Goal: Task Accomplishment & Management: Use online tool/utility

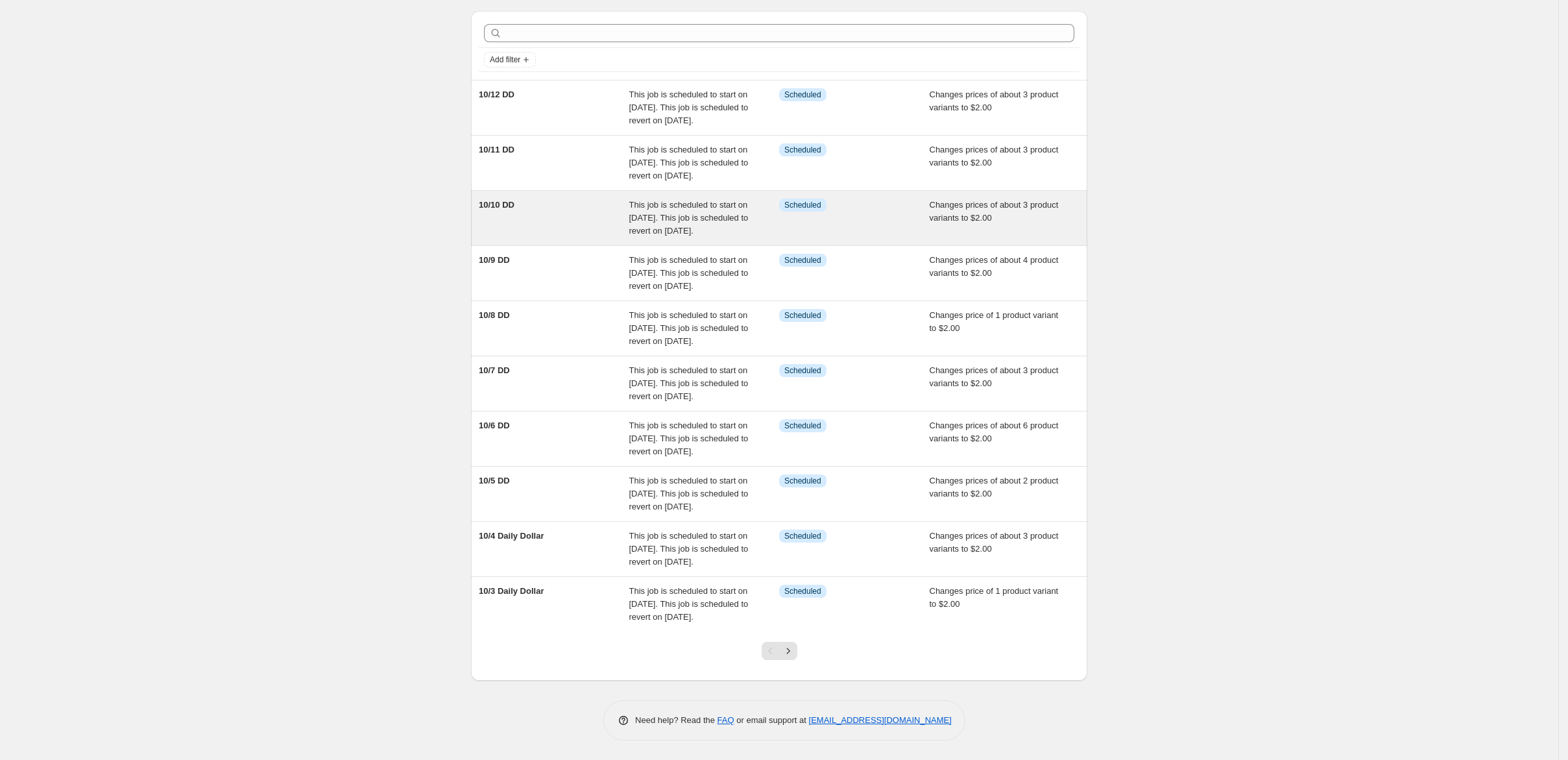
scroll to position [381, 0]
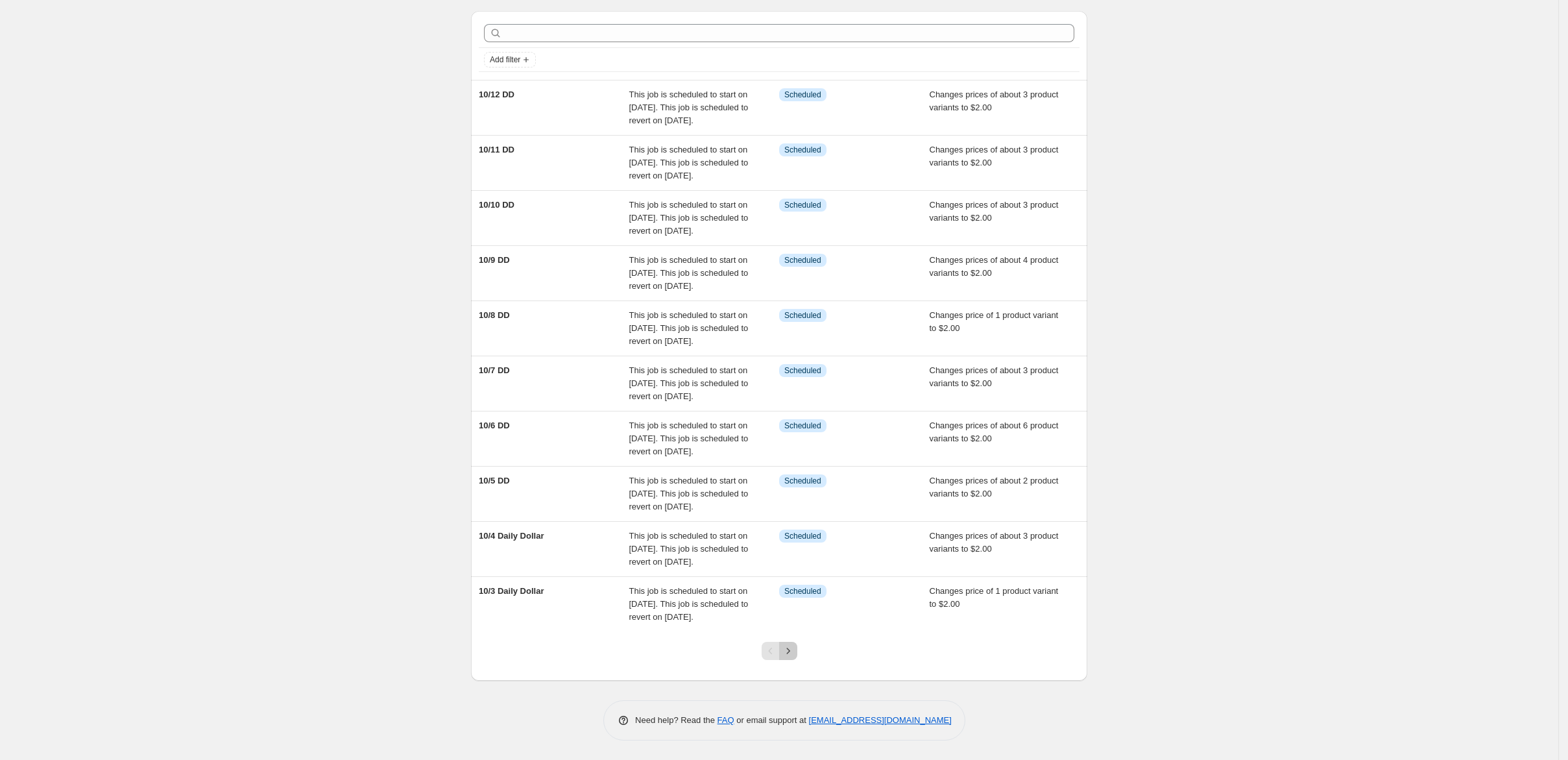
click at [794, 644] on icon "Next" at bounding box center [788, 650] width 13 height 13
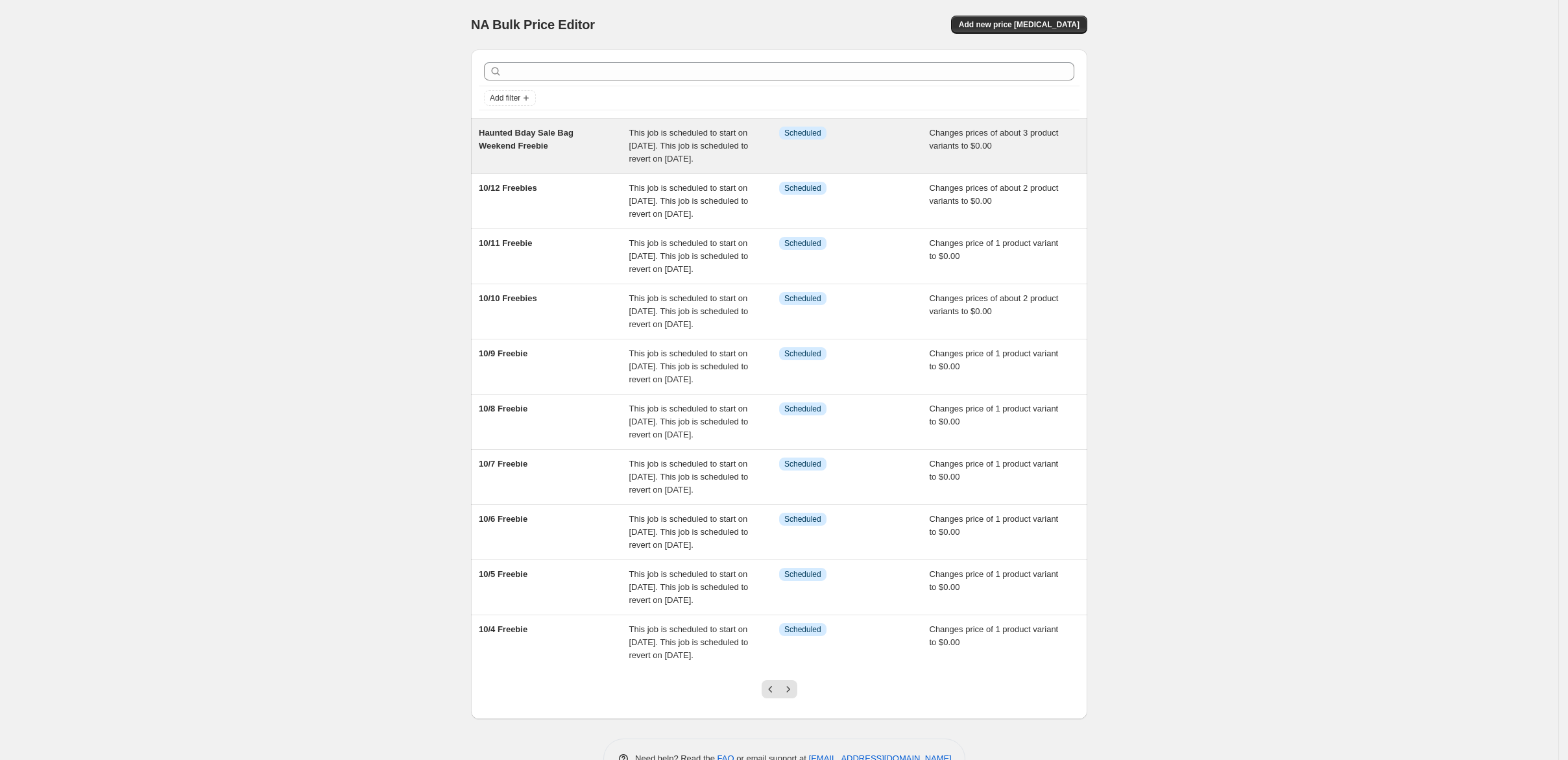
click at [702, 163] on span "This job is scheduled to start on [DATE]. This job is scheduled to revert on [D…" at bounding box center [689, 145] width 119 height 36
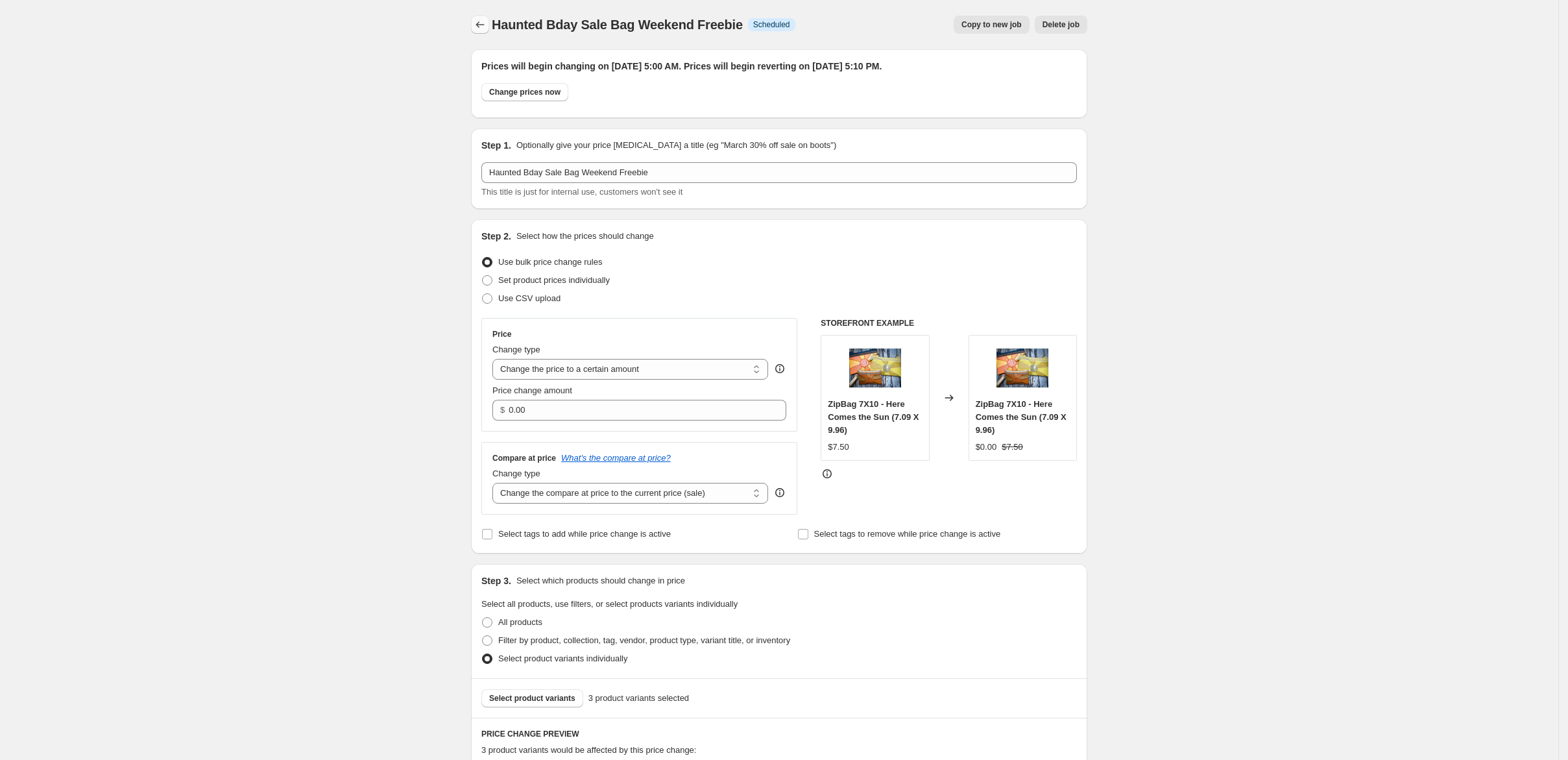
click at [473, 28] on icon "Price change jobs" at bounding box center [480, 25] width 13 height 13
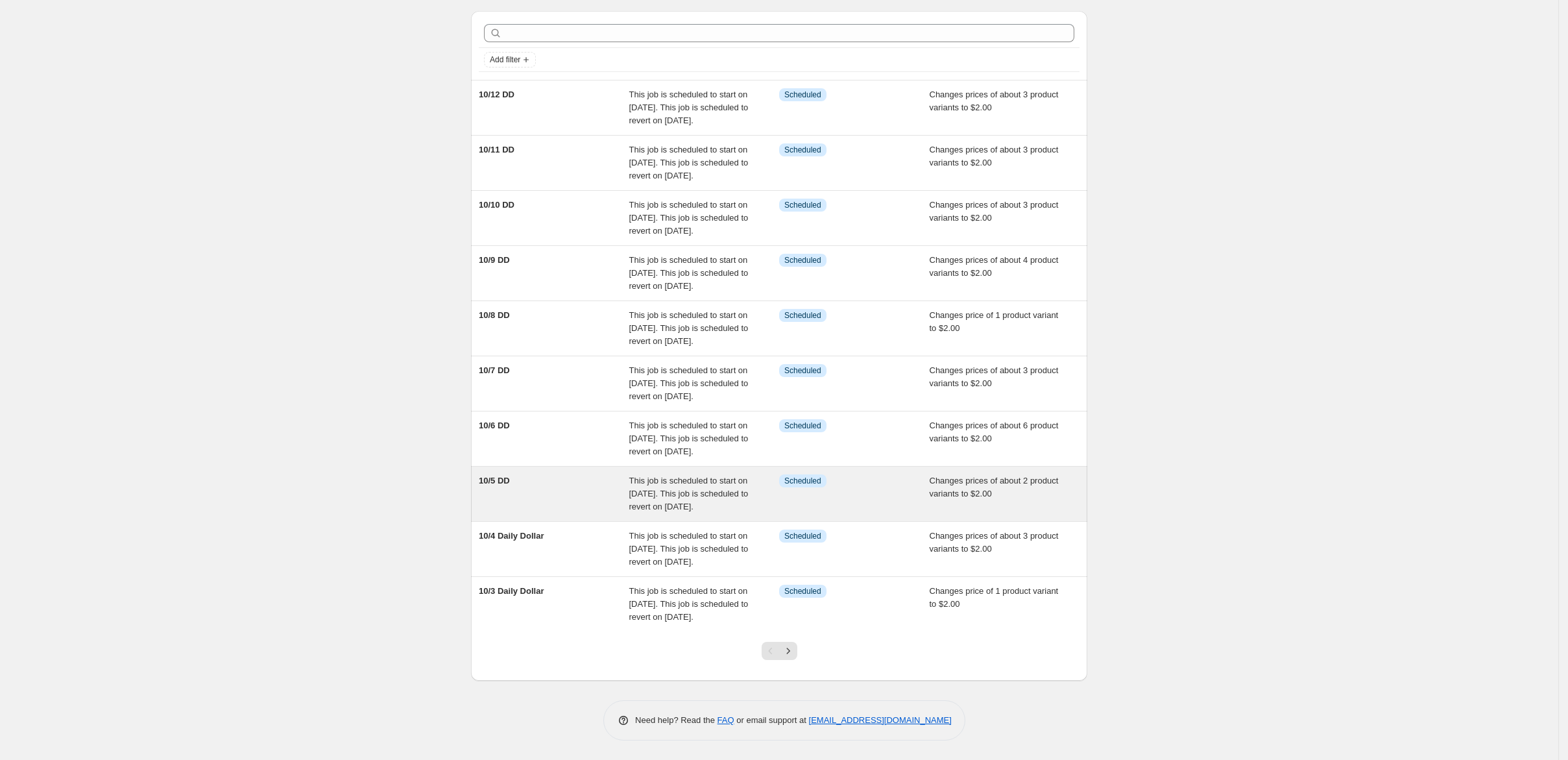
scroll to position [381, 0]
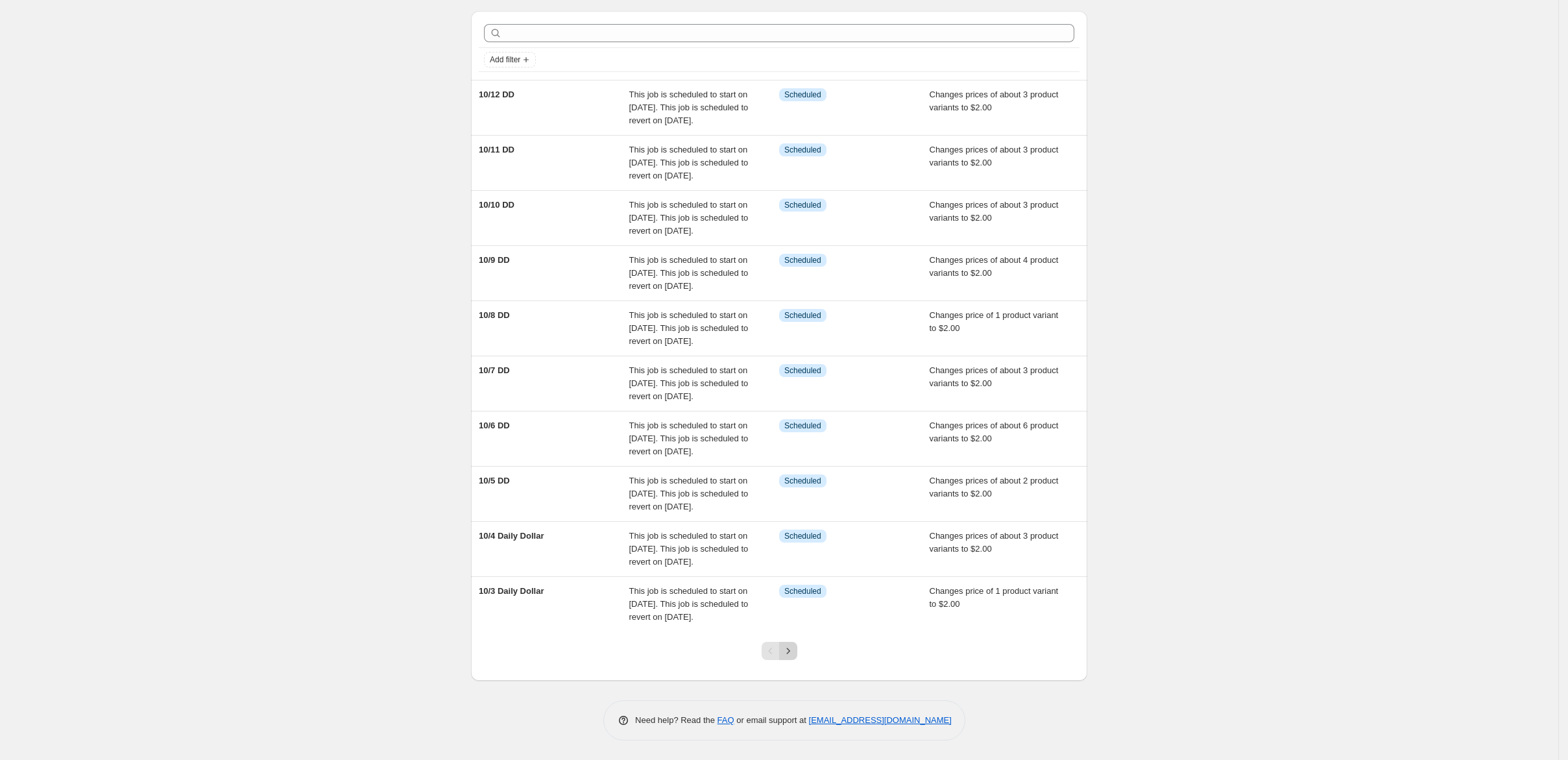
click at [793, 644] on icon "Next" at bounding box center [788, 650] width 13 height 13
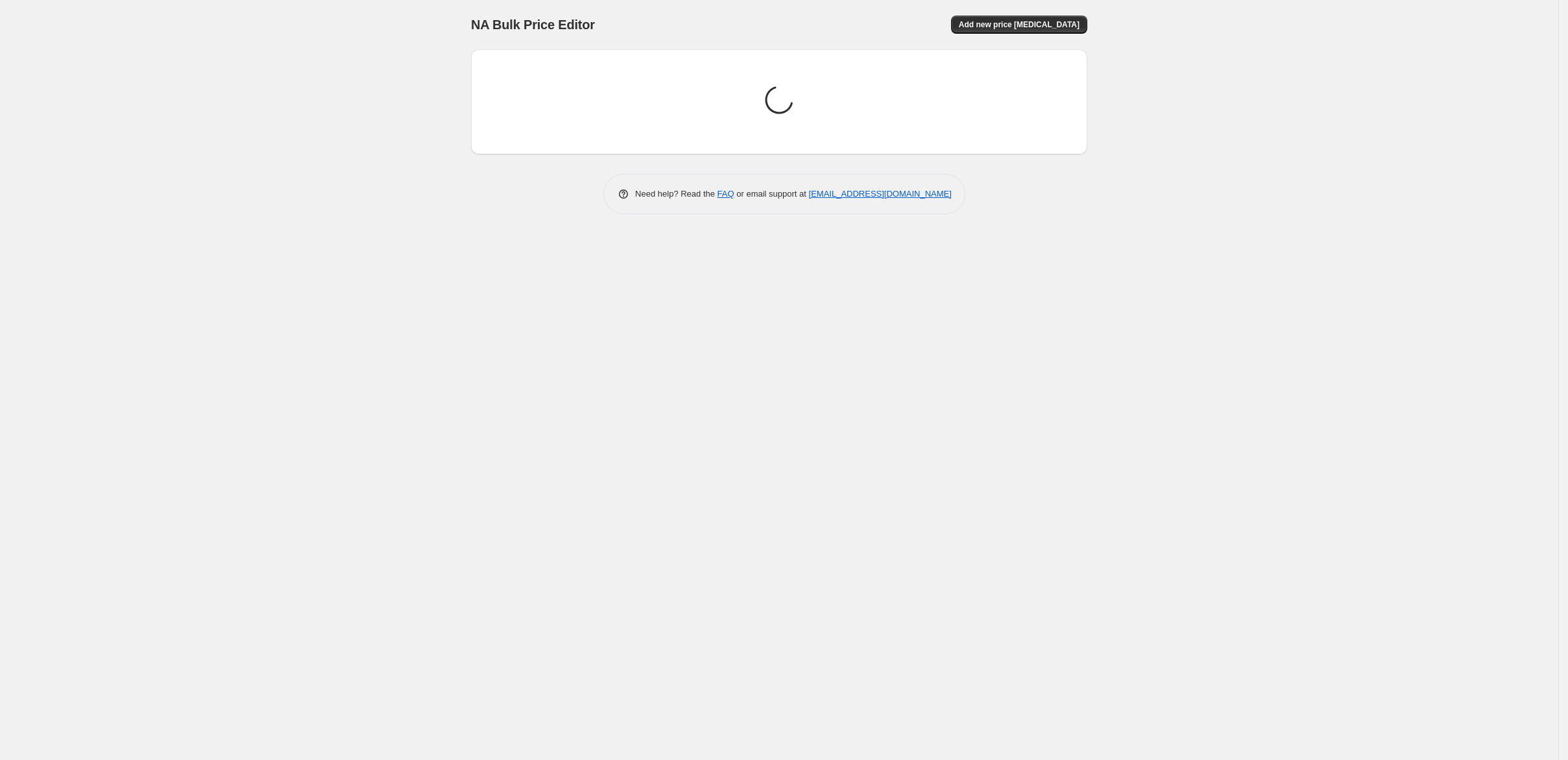
scroll to position [0, 0]
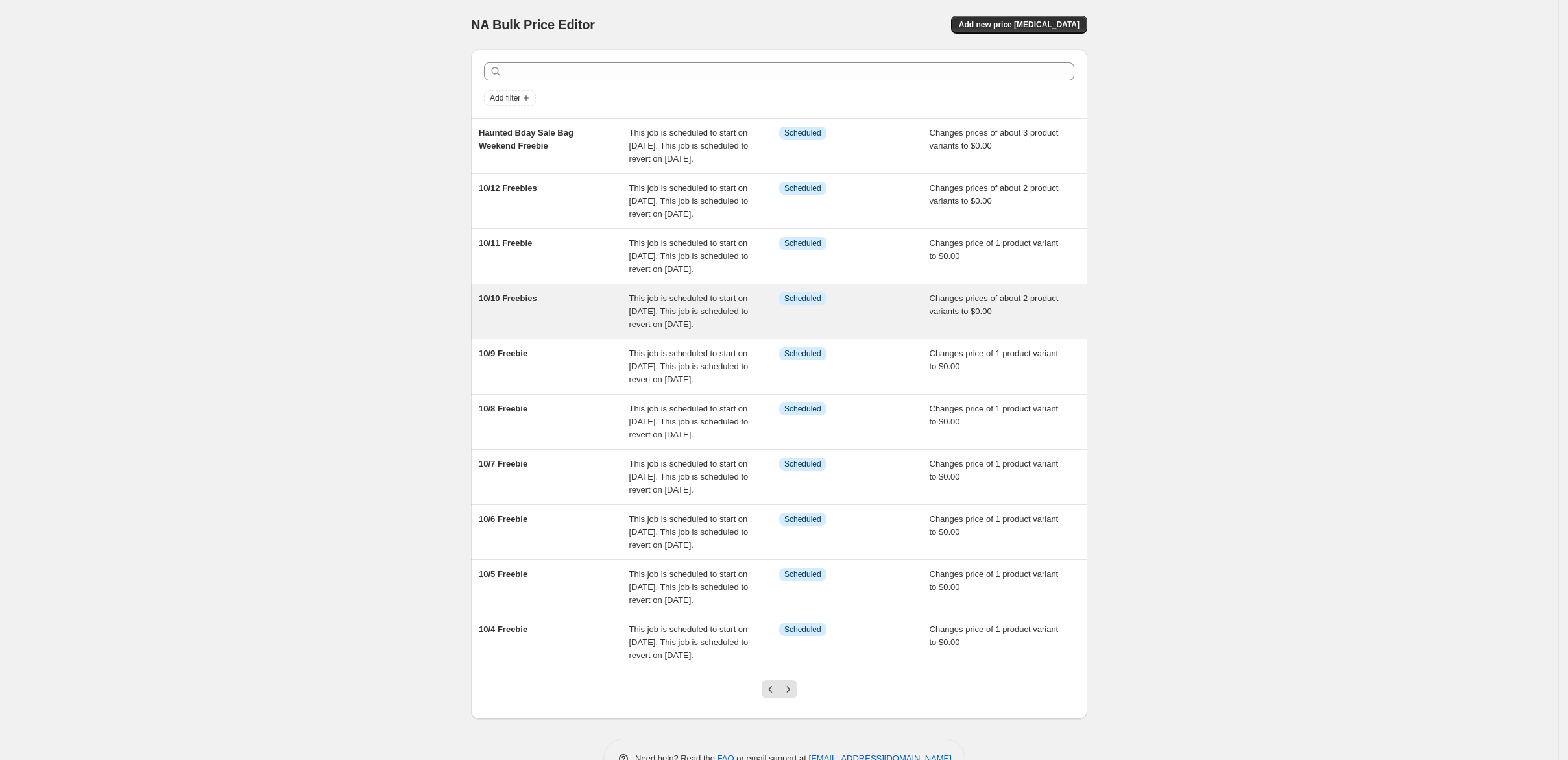
click at [687, 329] on span "This job is scheduled to start on [DATE]. This job is scheduled to revert on [D…" at bounding box center [689, 311] width 119 height 36
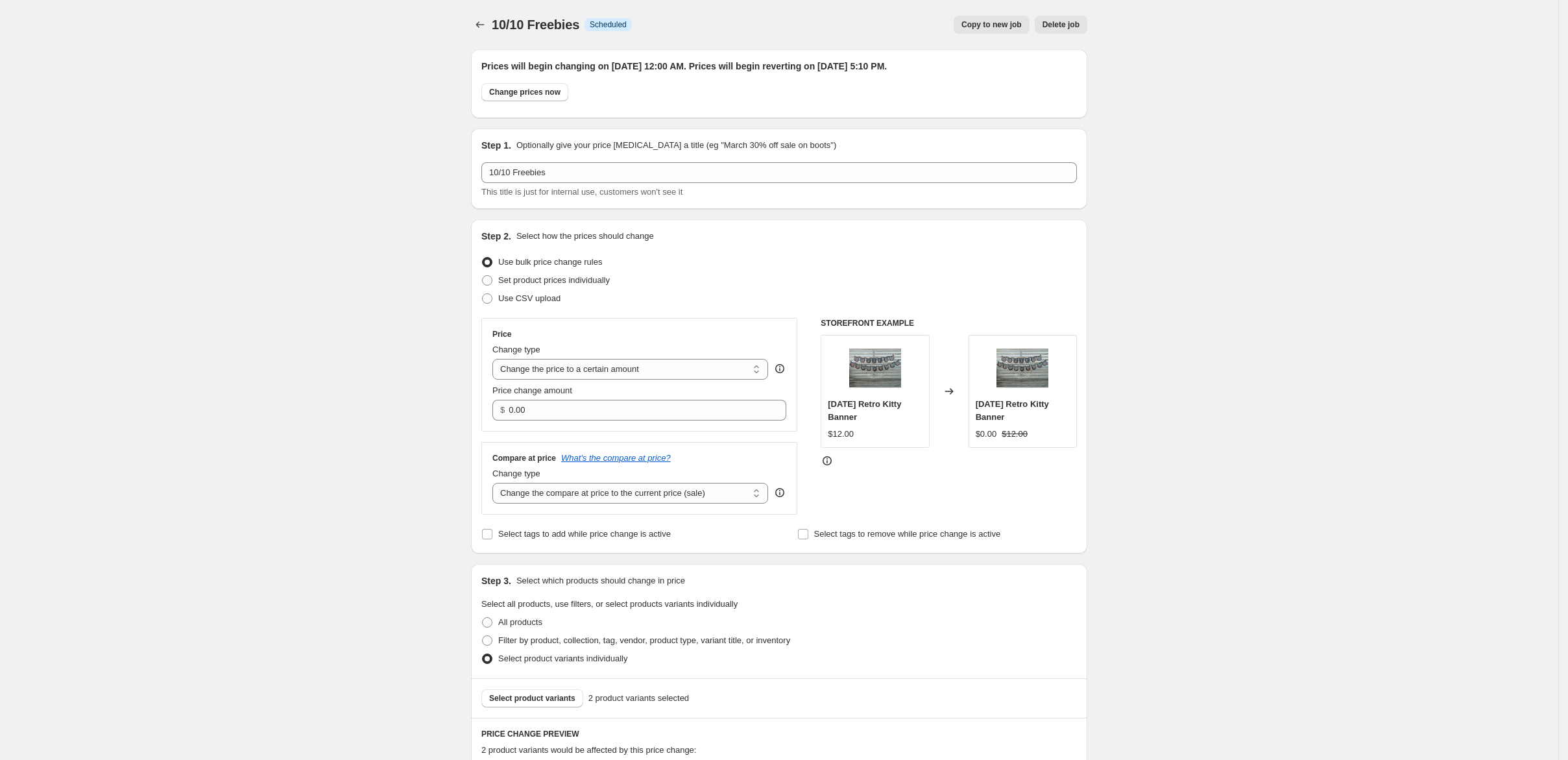
click at [455, 28] on div "10/10 Freebies. This page is ready 10/10 Freebies Info Scheduled Copy to new jo…" at bounding box center [779, 669] width 648 height 1338
click at [473, 25] on icon "Price change jobs" at bounding box center [480, 25] width 13 height 13
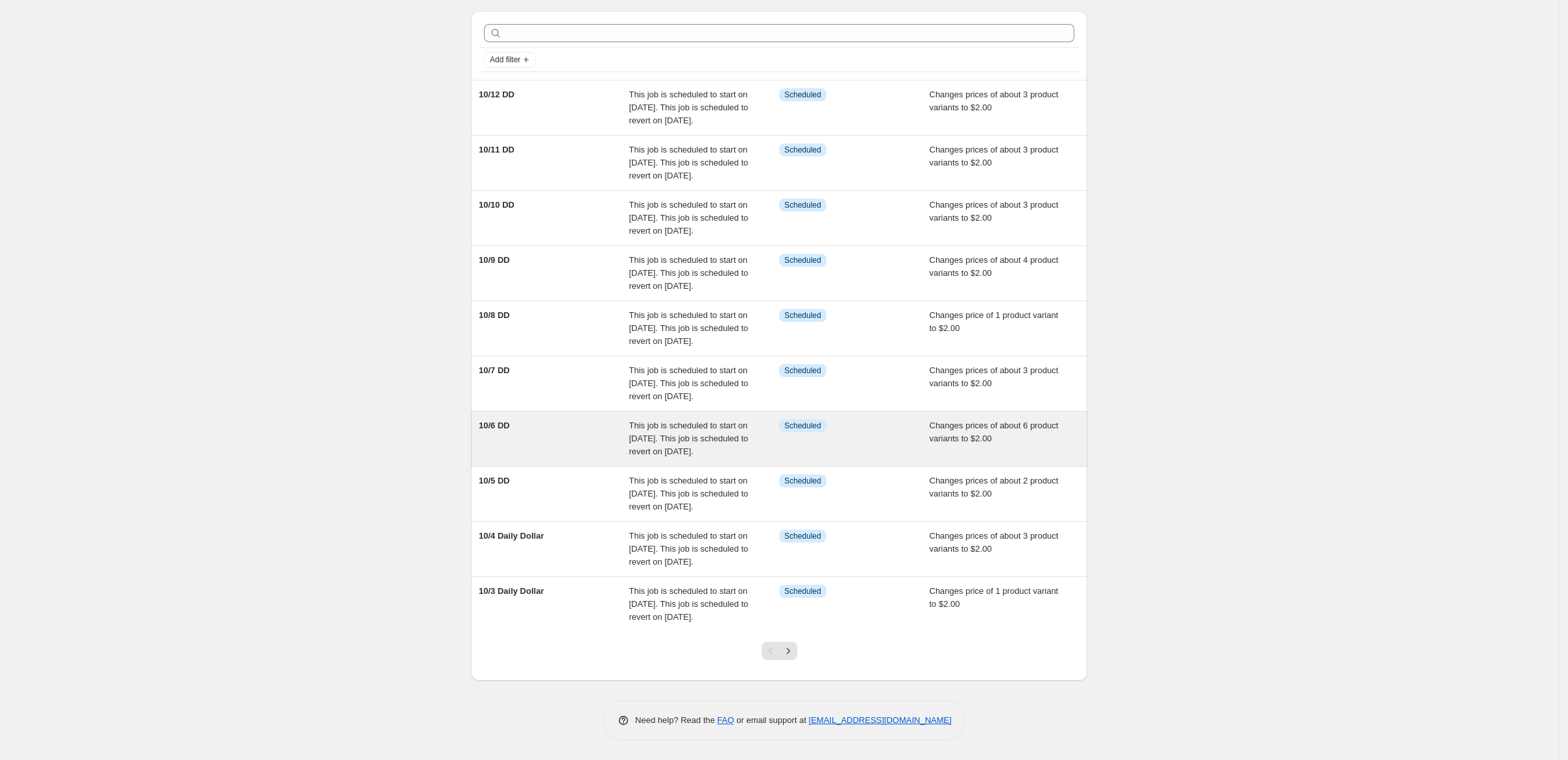
scroll to position [381, 0]
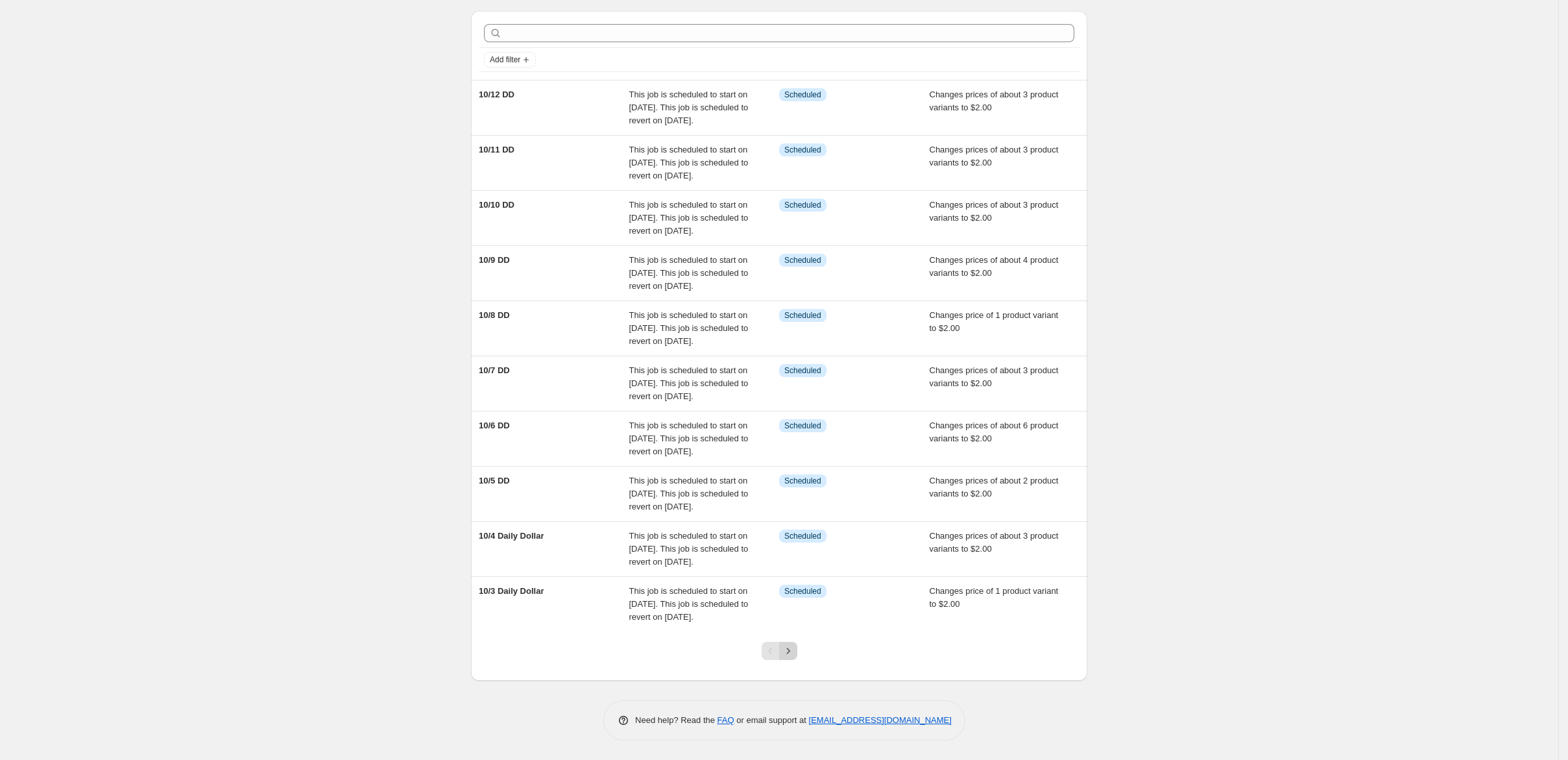
click at [795, 644] on icon "Next" at bounding box center [788, 650] width 13 height 13
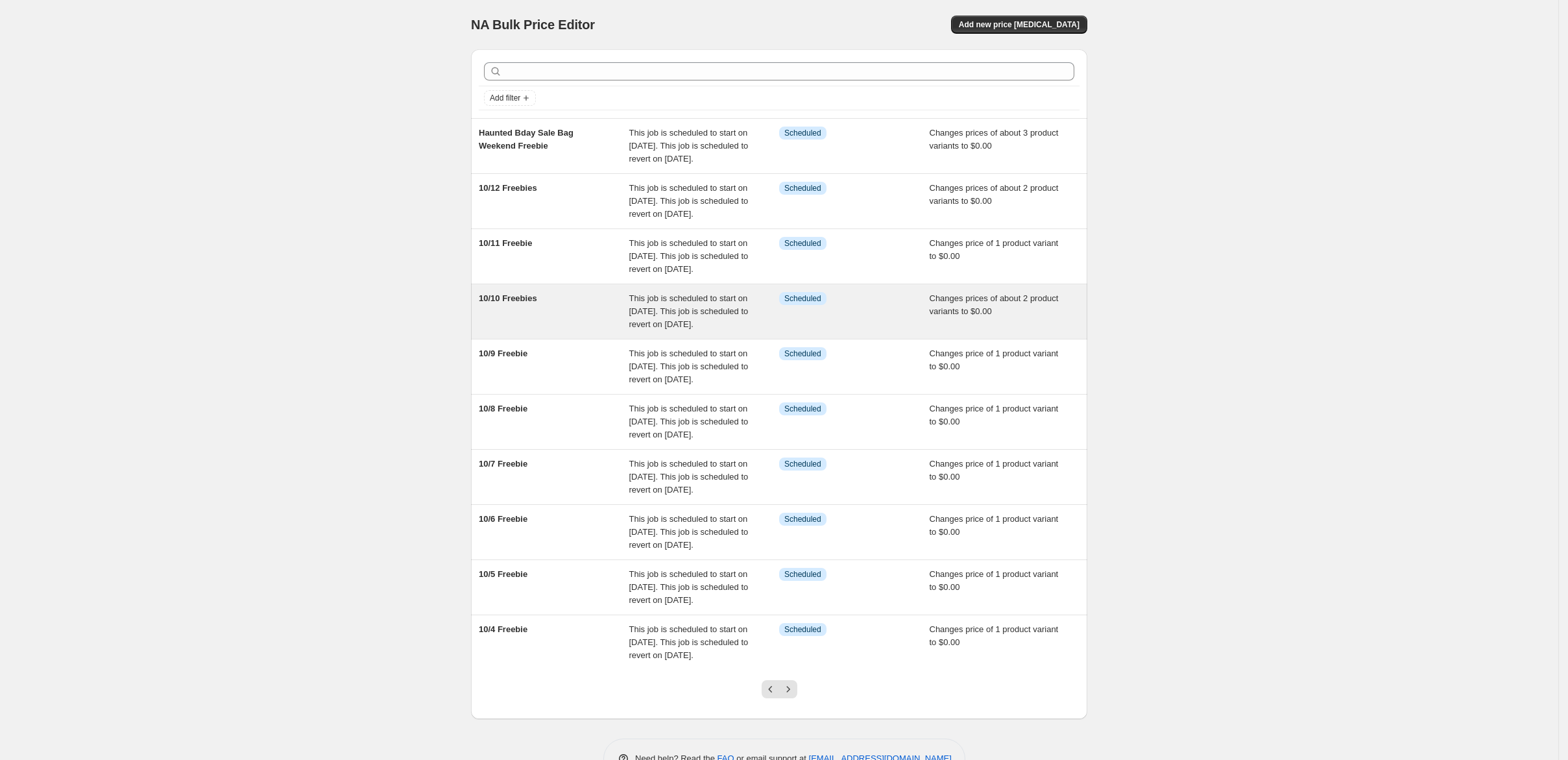
click at [684, 329] on span "This job is scheduled to start on [DATE]. This job is scheduled to revert on [D…" at bounding box center [689, 311] width 119 height 36
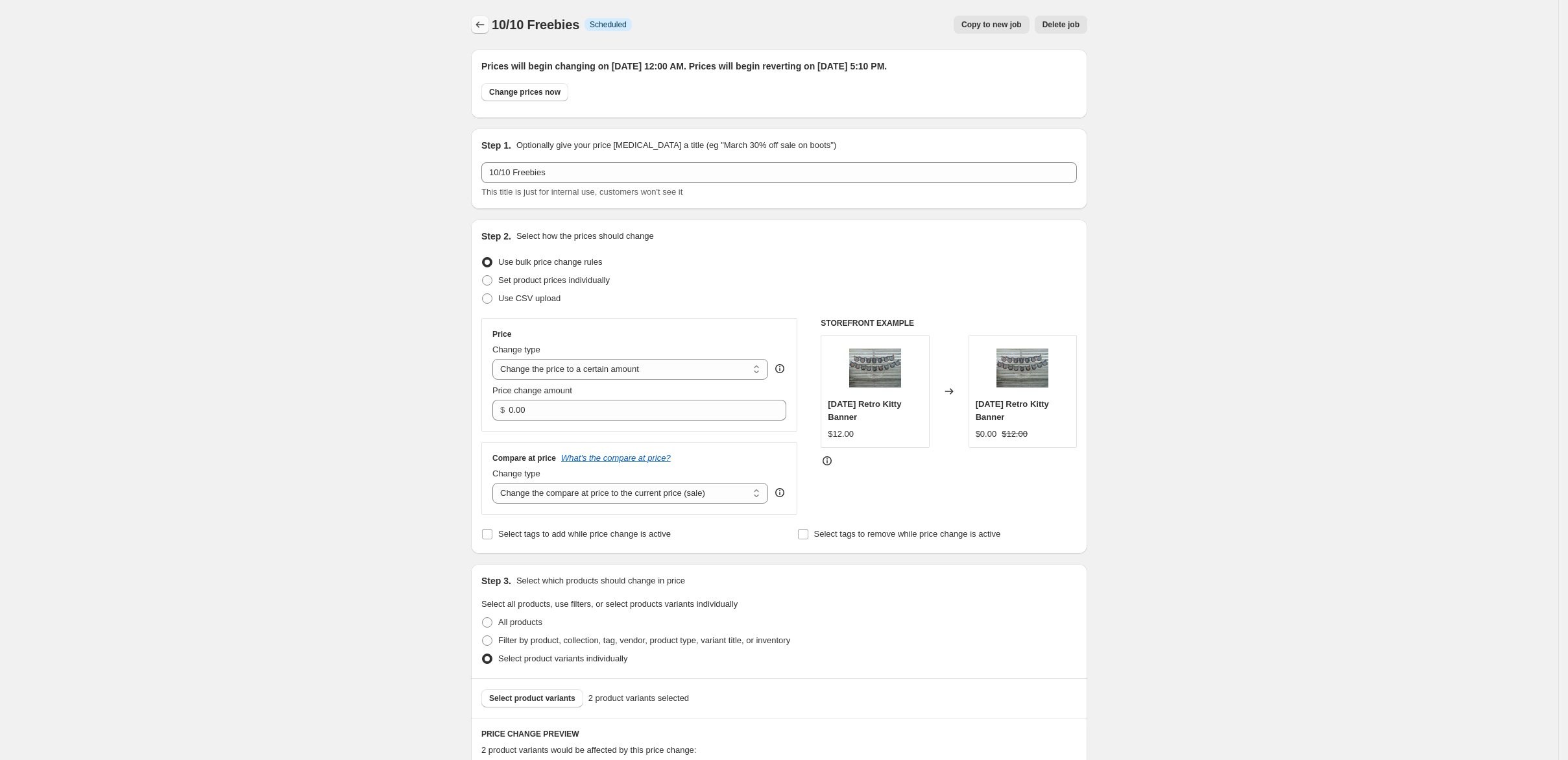
click at [473, 28] on icon "Price change jobs" at bounding box center [480, 25] width 13 height 13
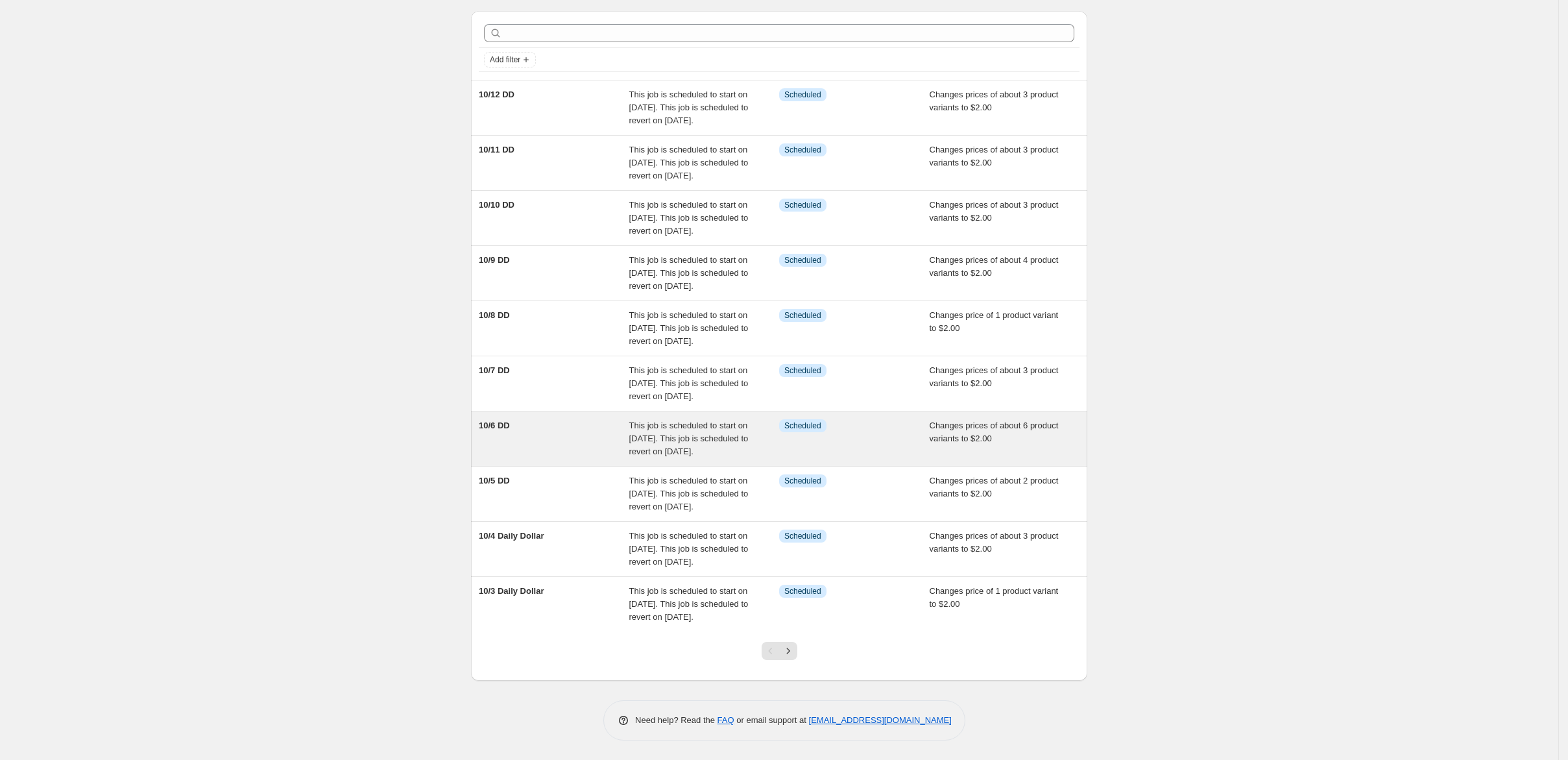
scroll to position [381, 0]
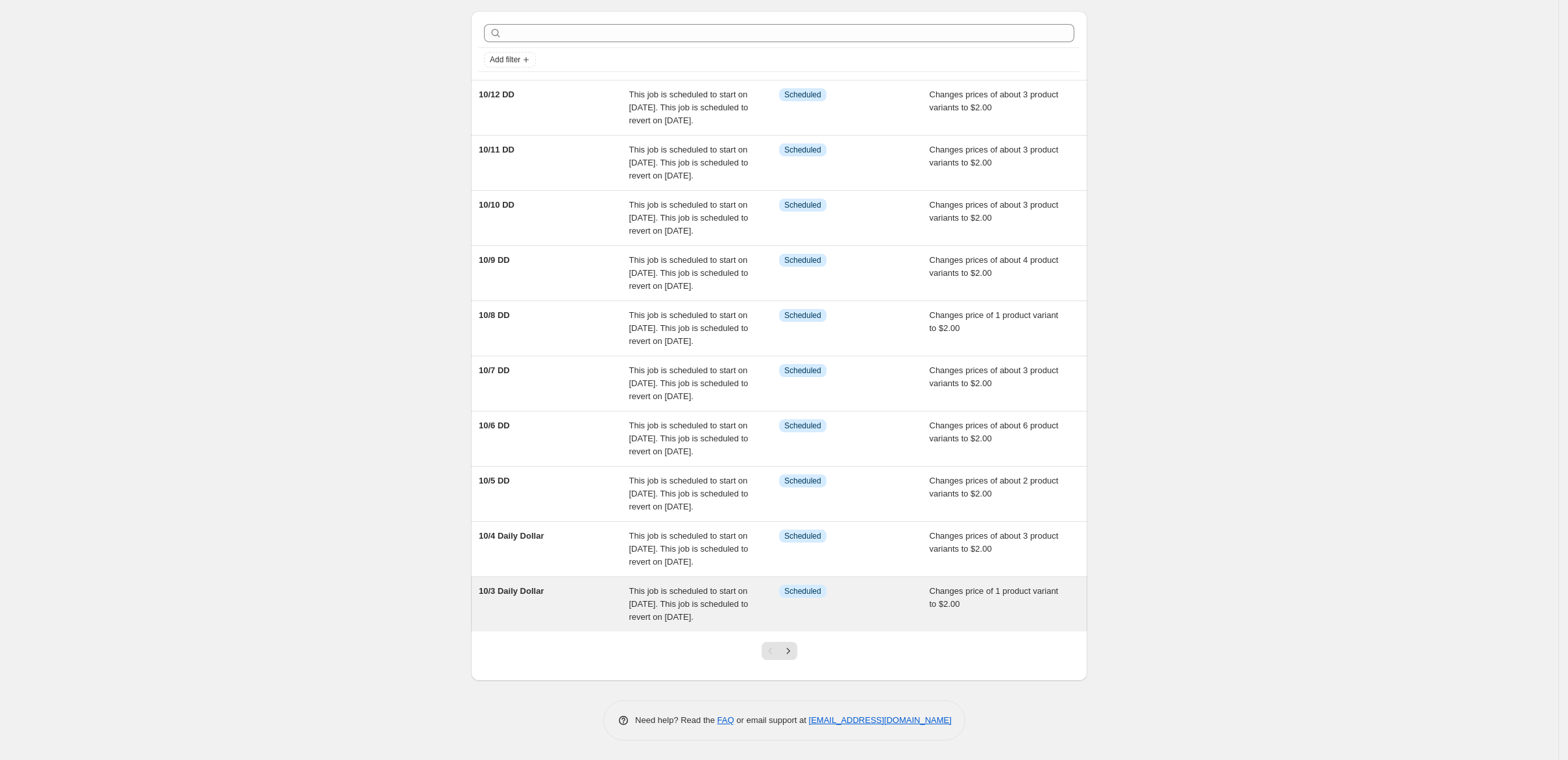
click at [510, 584] on div "10/3 Daily Dollar" at bounding box center [554, 604] width 150 height 39
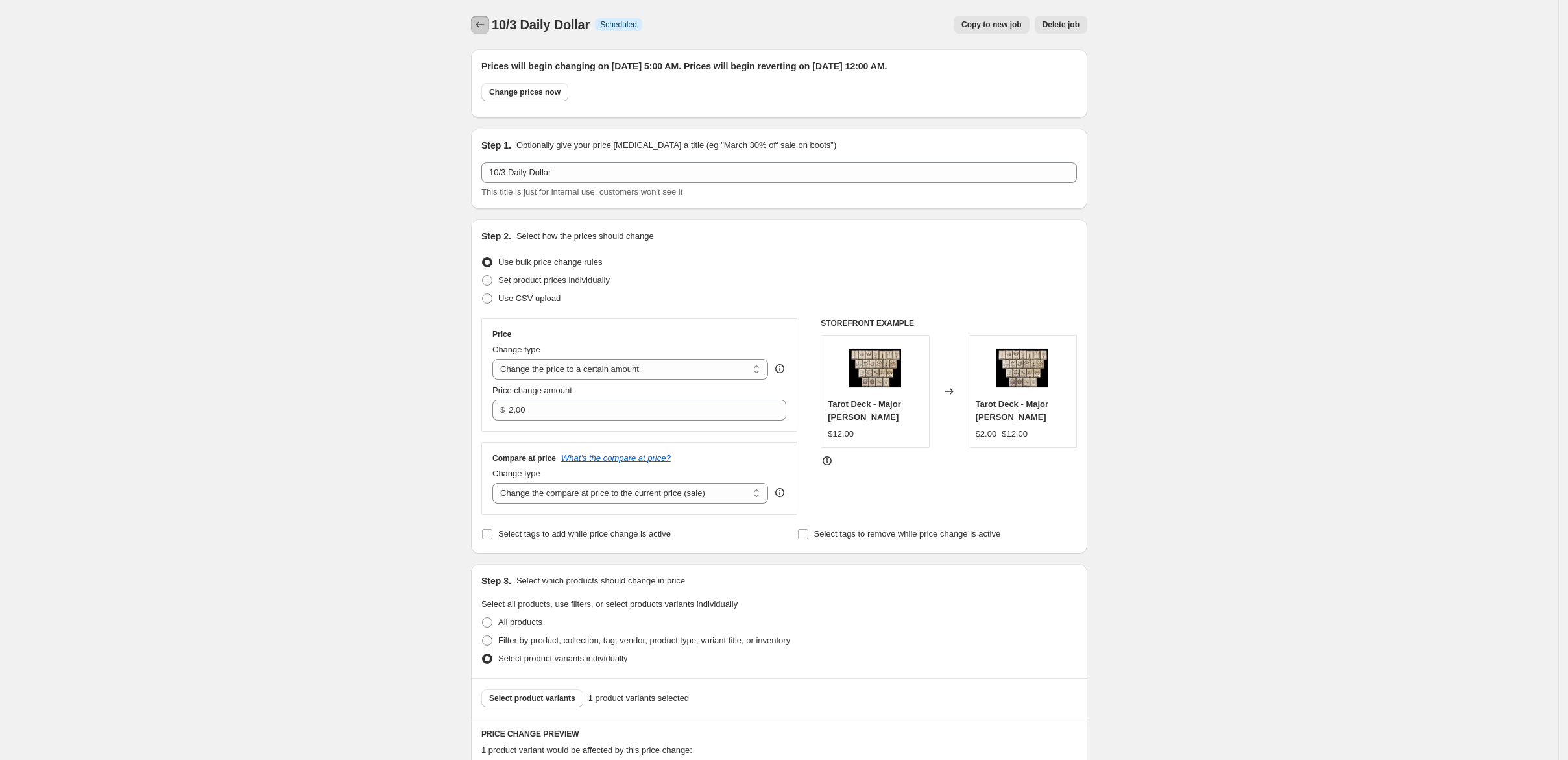
click at [473, 27] on icon "Price change jobs" at bounding box center [480, 25] width 13 height 13
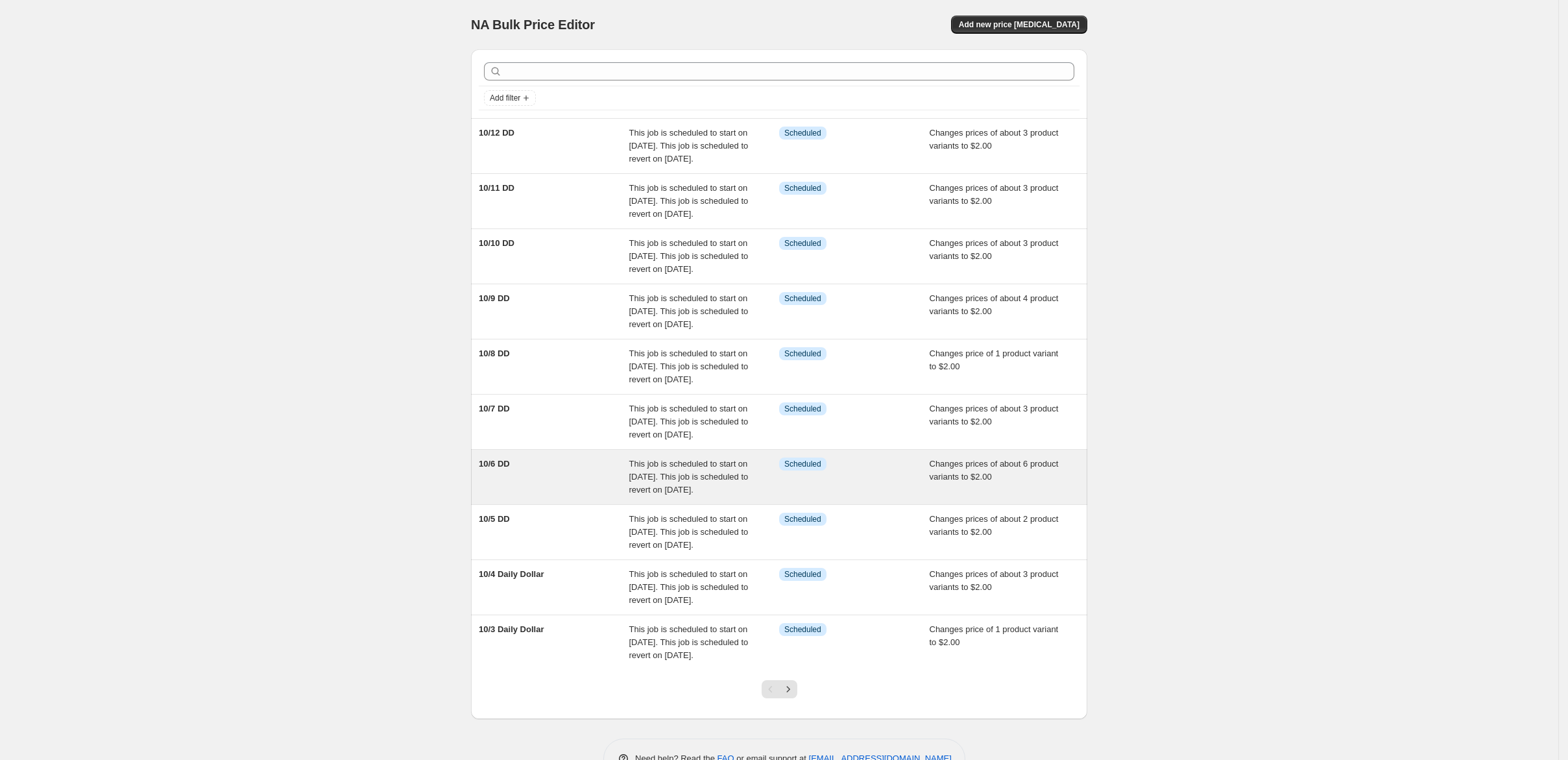
scroll to position [346, 0]
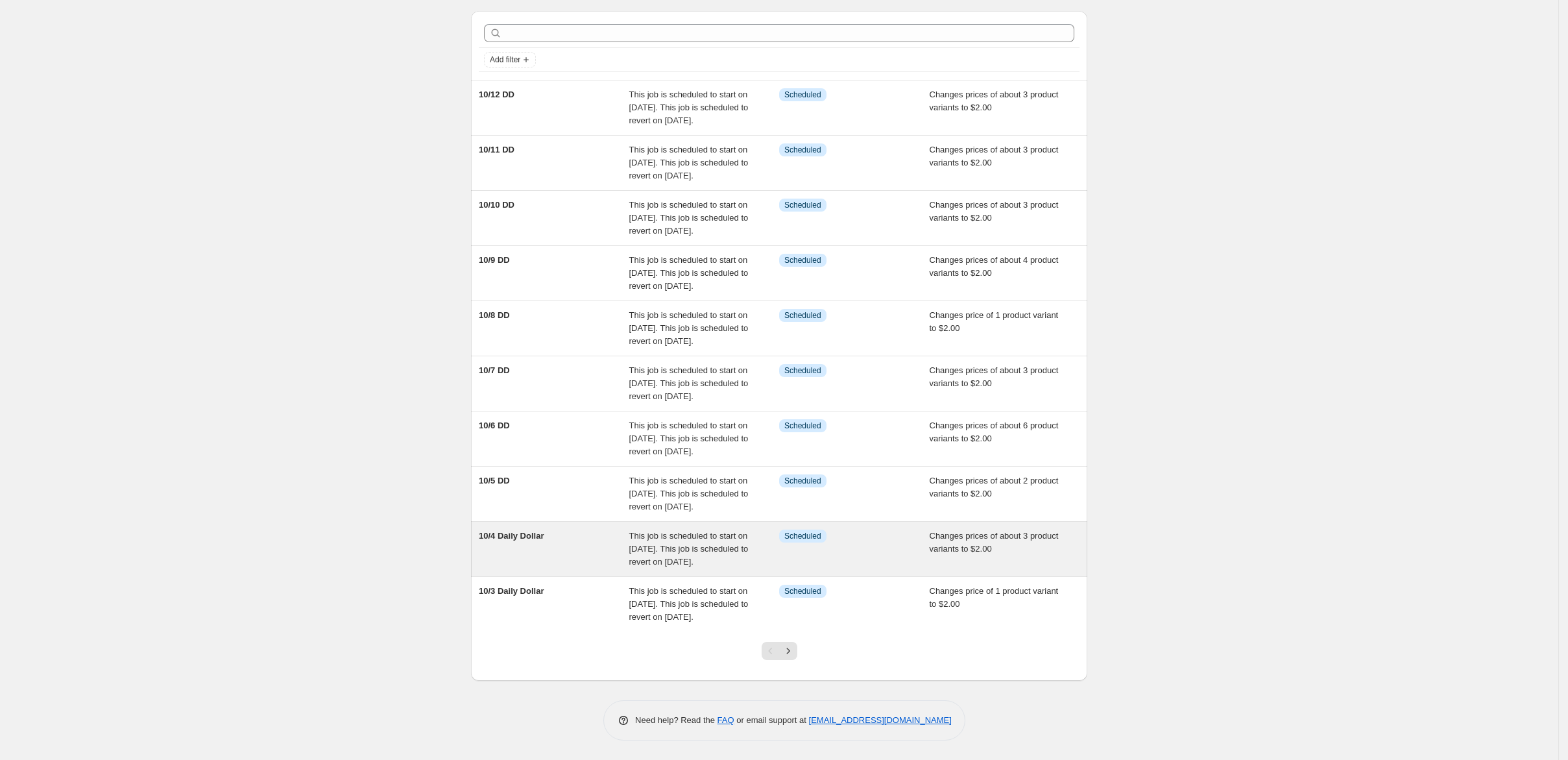
click at [494, 529] on div "10/4 Daily Dollar" at bounding box center [554, 549] width 150 height 39
